Goal: Find specific page/section: Find specific page/section

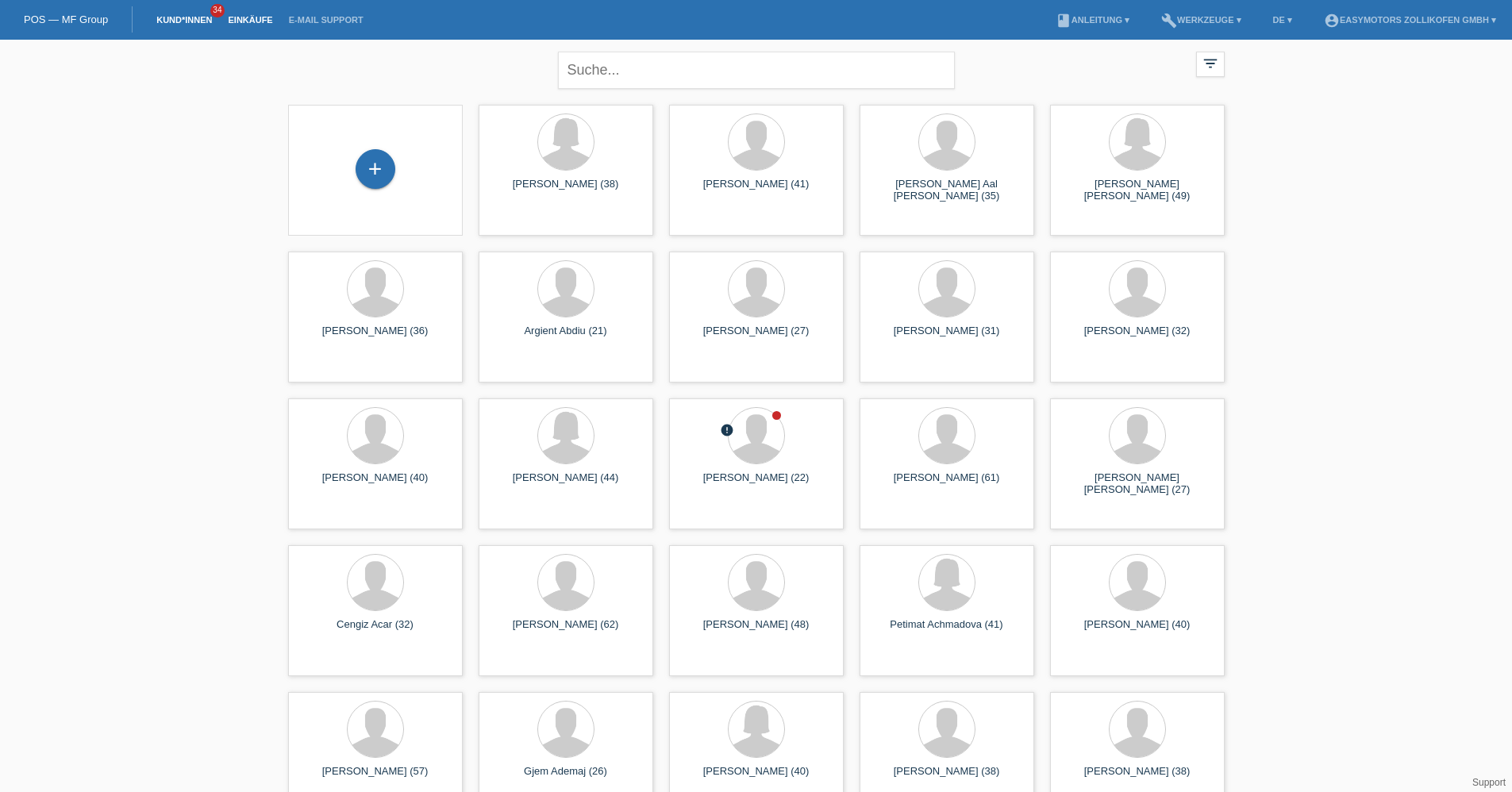
click at [238, 22] on link "Einkäufe" at bounding box center [249, 20] width 60 height 10
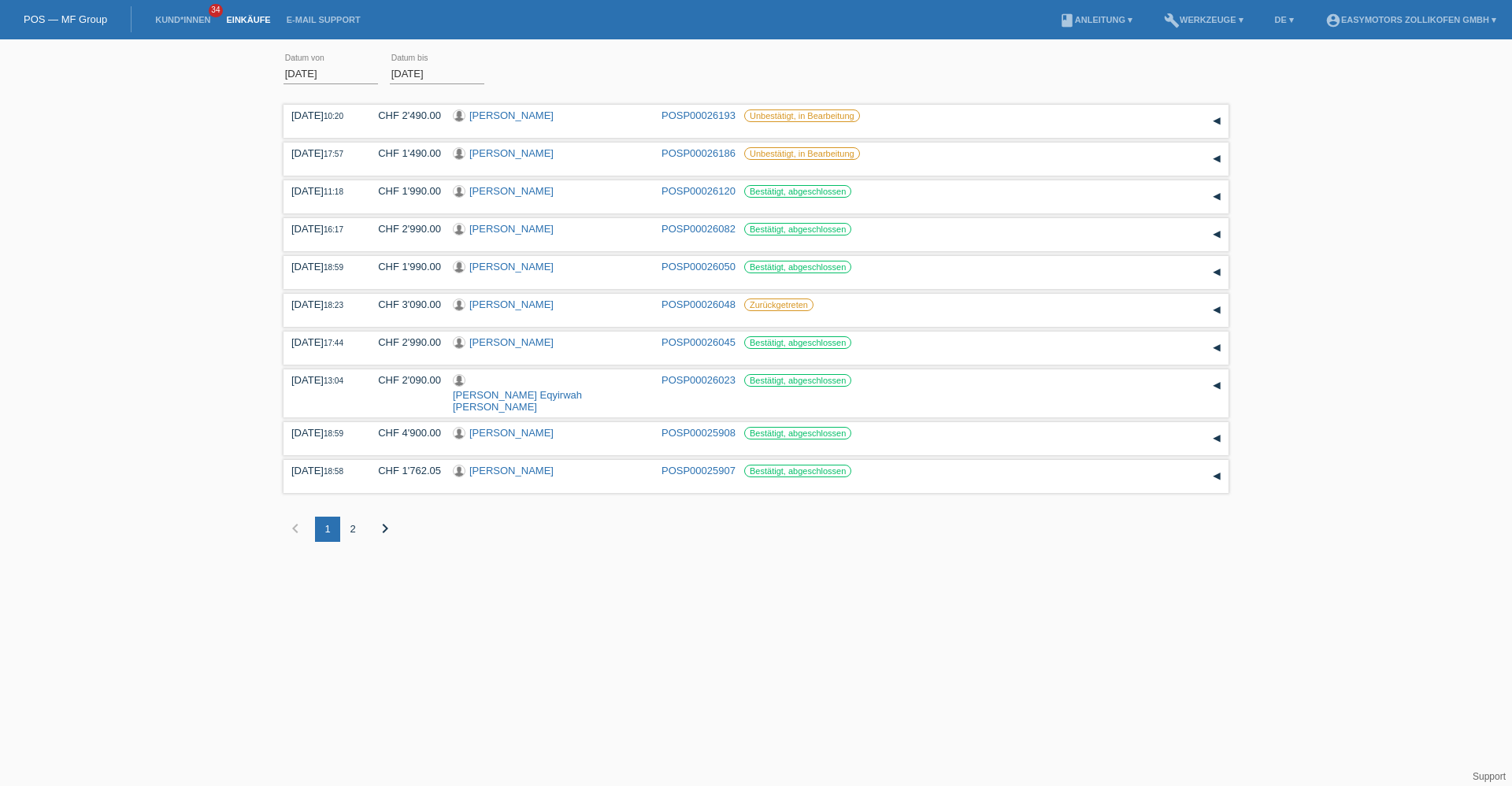
click at [88, 19] on link "POS — MF Group" at bounding box center [65, 19] width 84 height 12
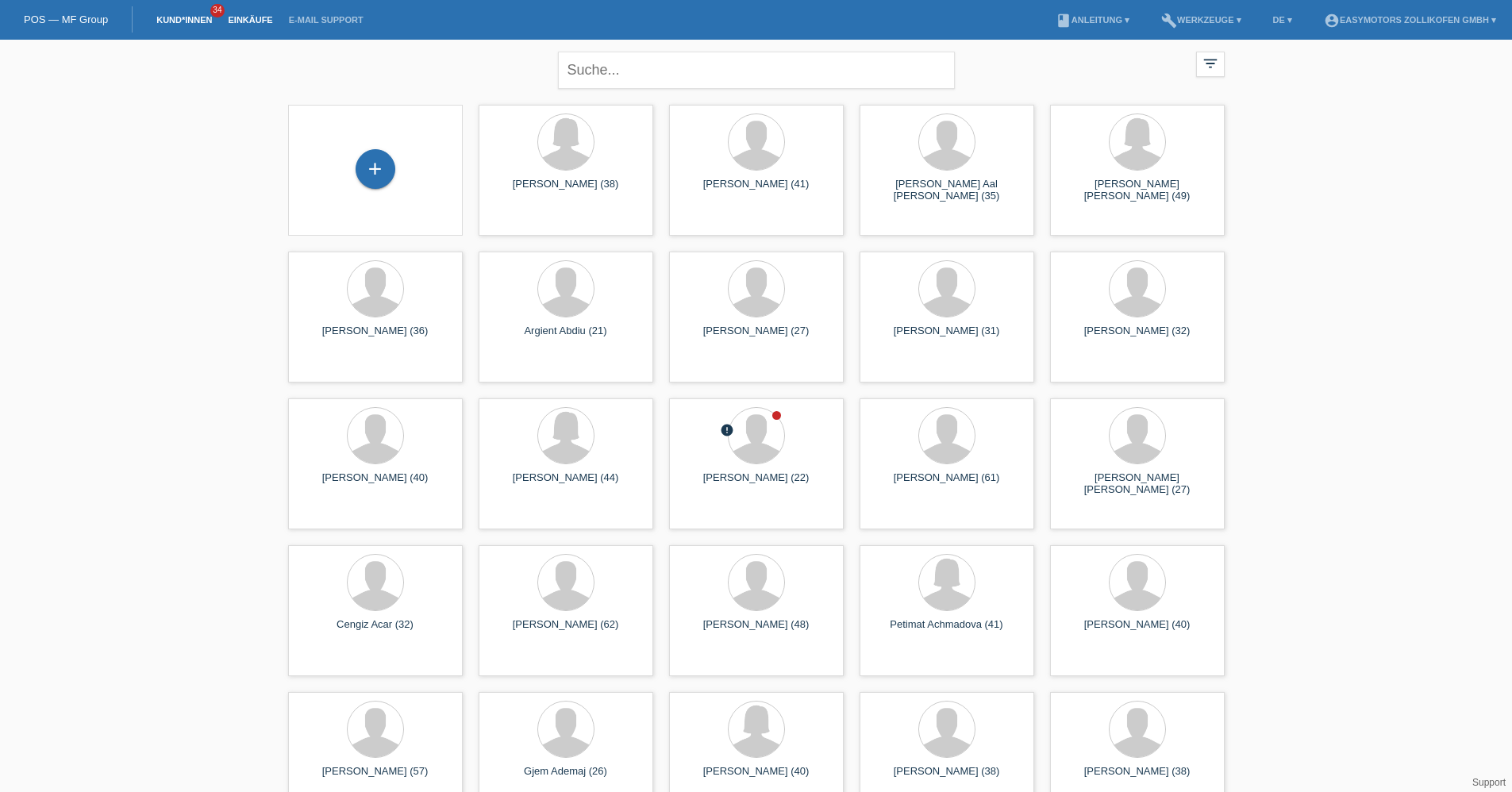
click at [255, 20] on link "Einkäufe" at bounding box center [249, 20] width 60 height 10
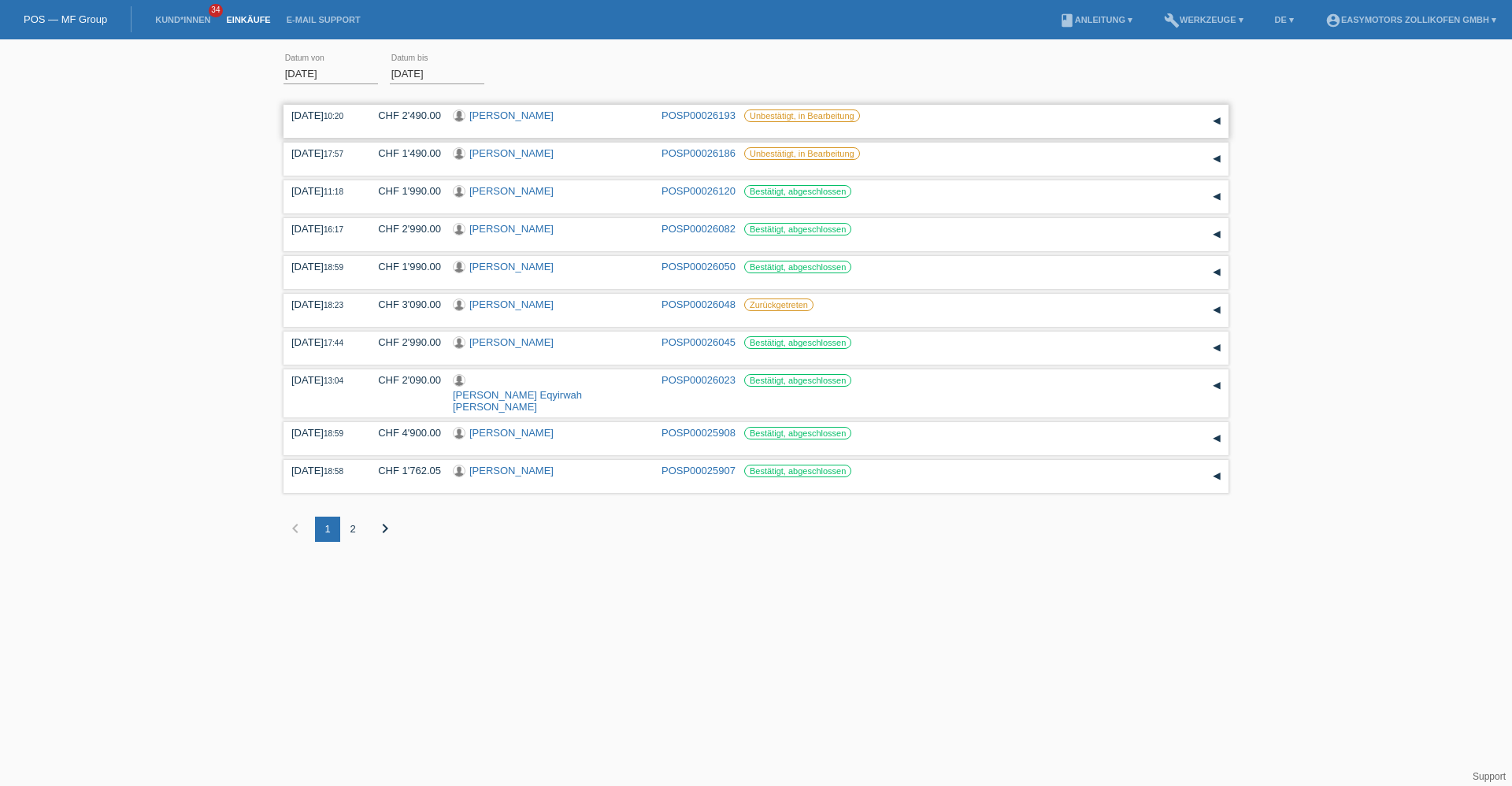
click at [485, 113] on link "Letizia Allia" at bounding box center [511, 115] width 84 height 12
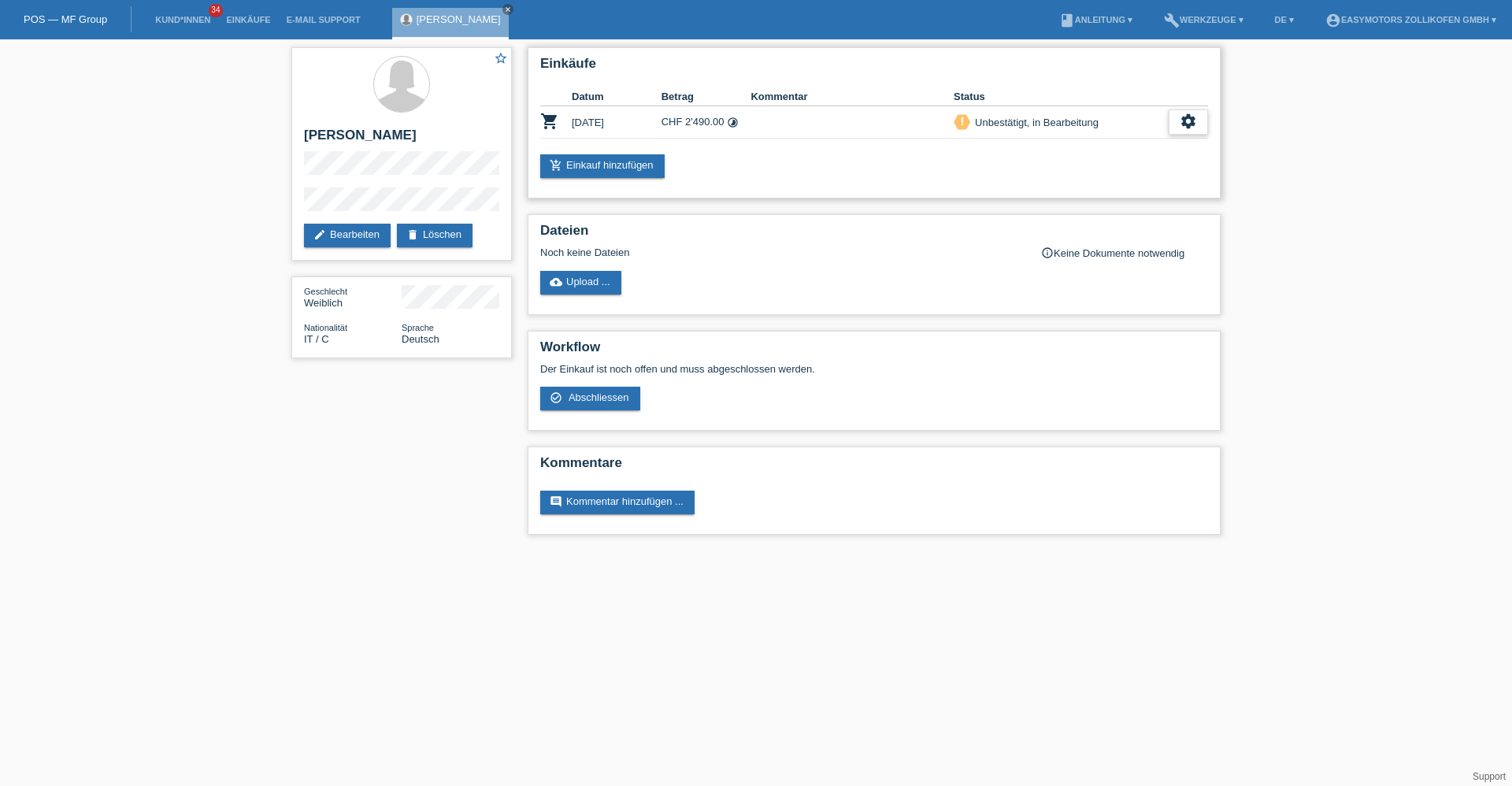
click at [1188, 116] on icon "settings" at bounding box center [1189, 122] width 18 height 18
click at [1073, 149] on span "Anzeigen" at bounding box center [1052, 146] width 48 height 19
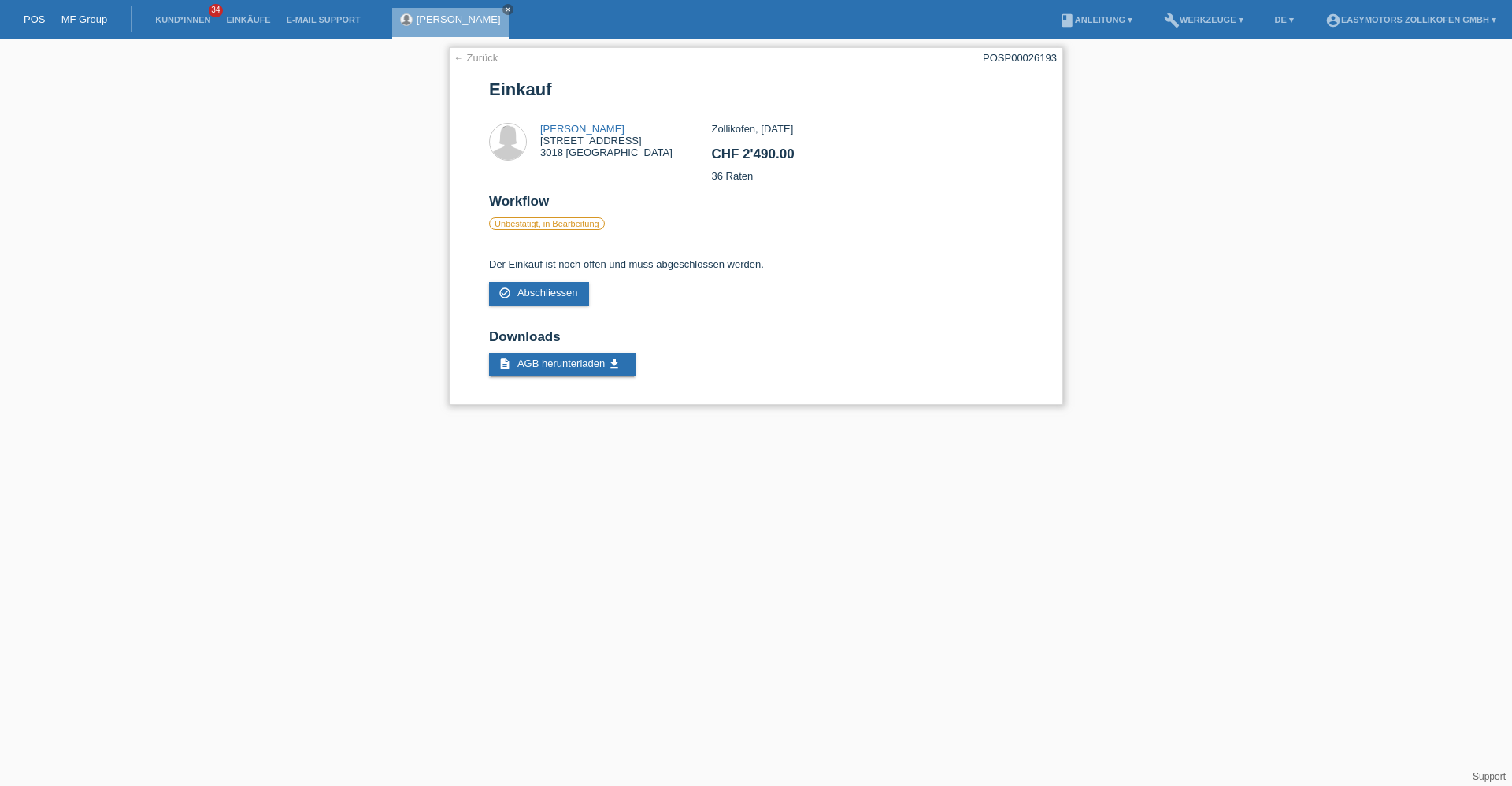
click at [487, 57] on link "← Zurück" at bounding box center [475, 57] width 44 height 12
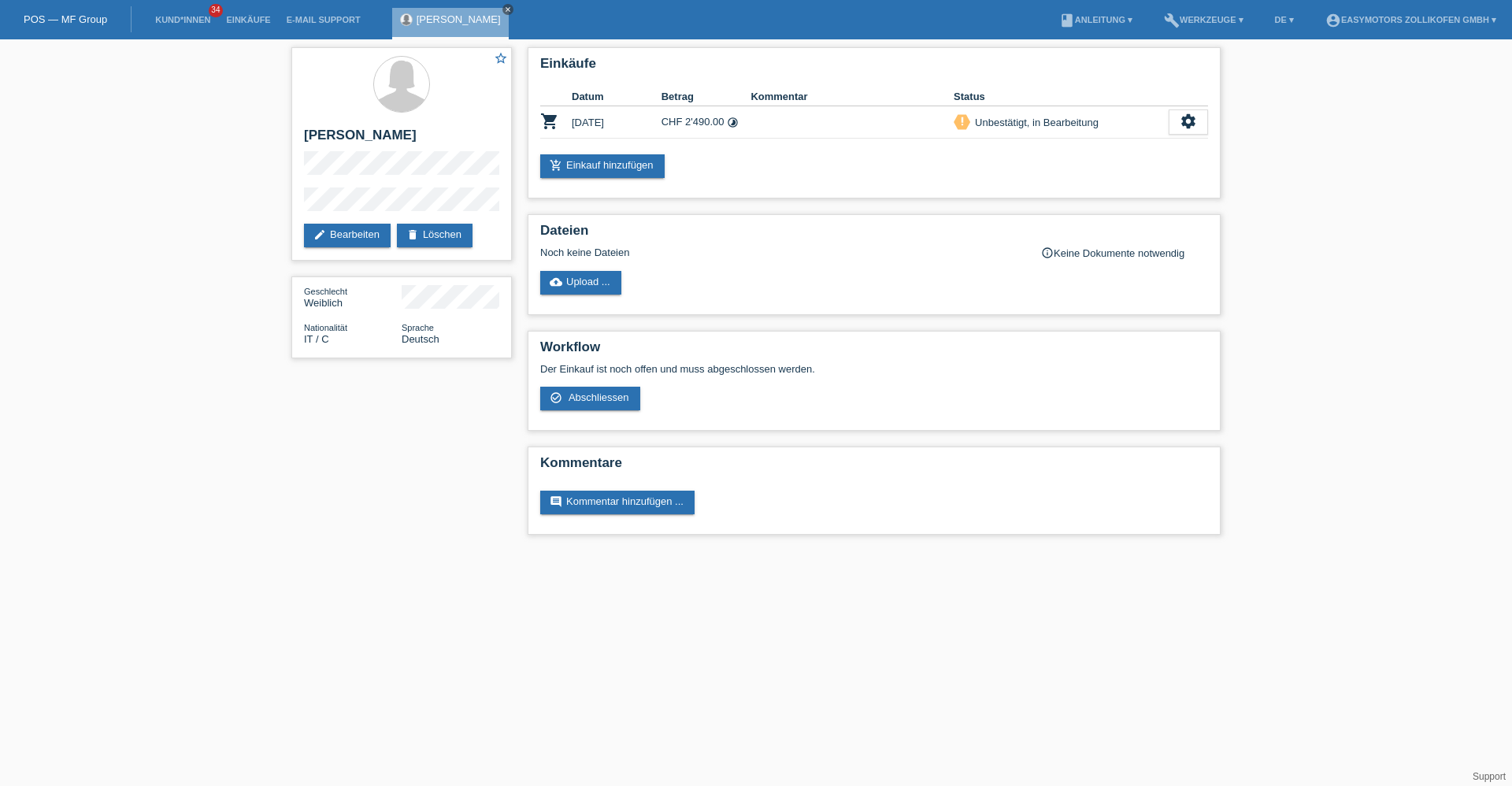
click at [504, 10] on icon "close" at bounding box center [508, 10] width 8 height 8
click at [95, 17] on link "POS — MF Group" at bounding box center [65, 19] width 84 height 12
